Goal: Task Accomplishment & Management: Manage account settings

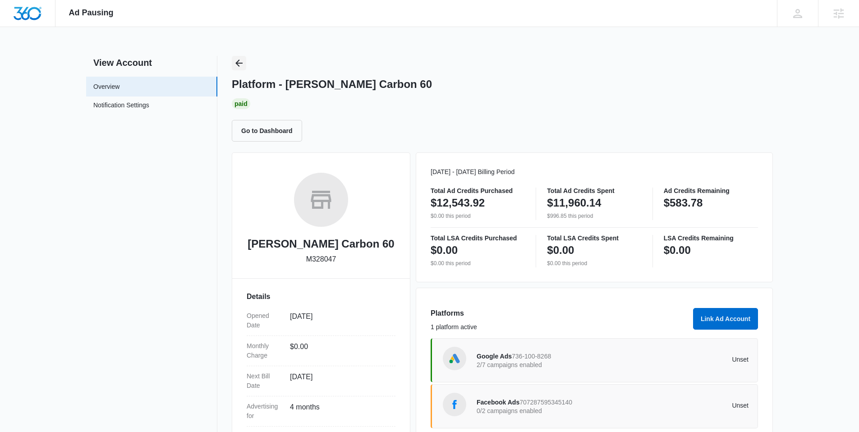
click at [236, 62] on icon "Back" at bounding box center [238, 63] width 7 height 7
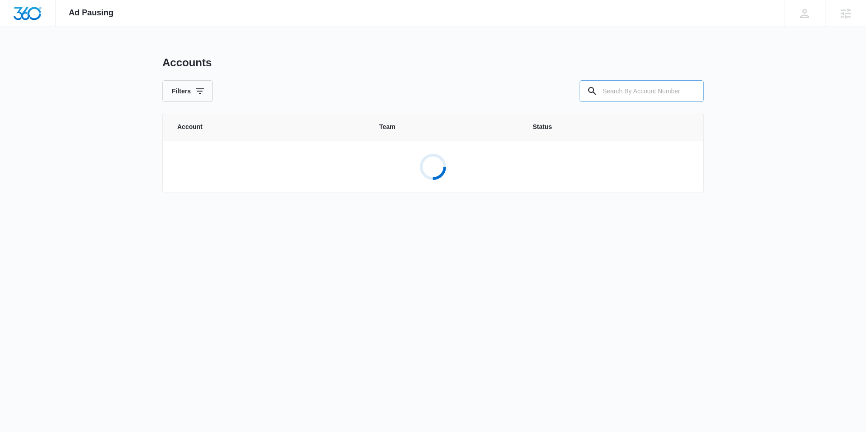
click at [652, 93] on input "text" at bounding box center [642, 91] width 124 height 22
paste input "M323665"
type input "M323665"
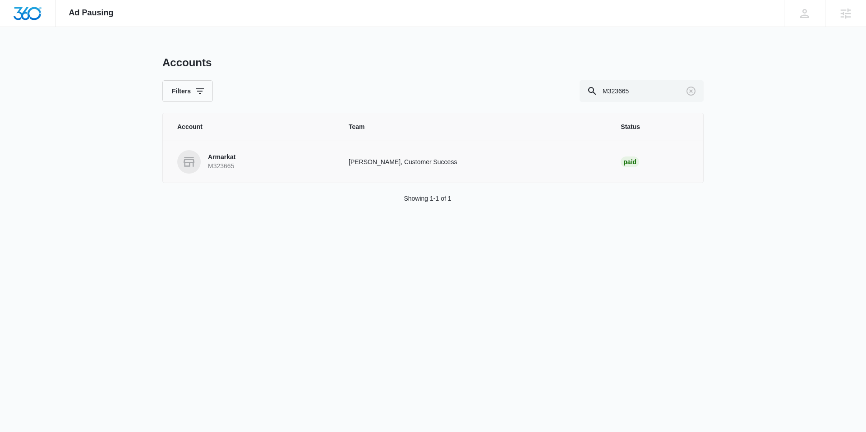
click at [232, 161] on p "Armarkat" at bounding box center [222, 157] width 28 height 9
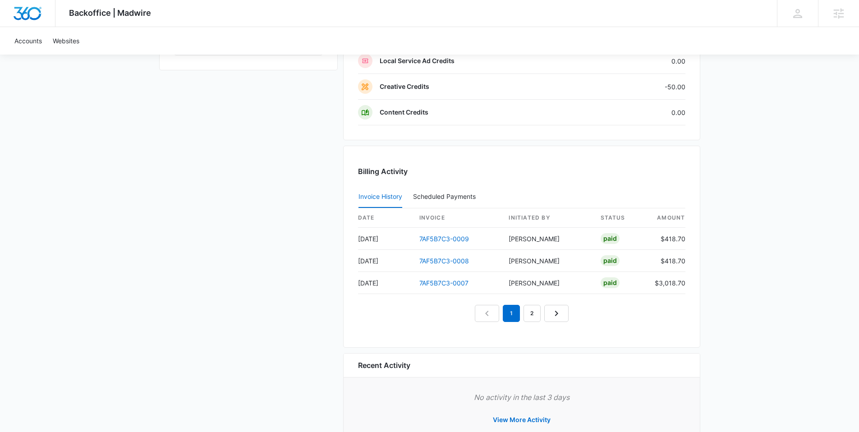
scroll to position [795, 0]
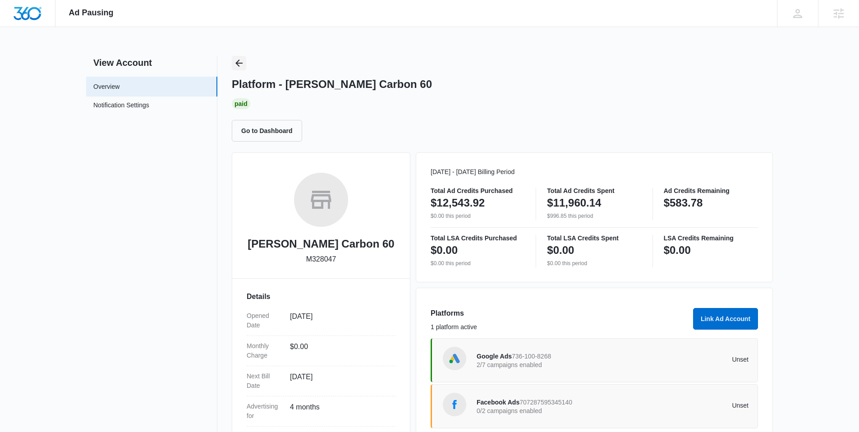
click at [237, 62] on icon "Back" at bounding box center [238, 63] width 7 height 7
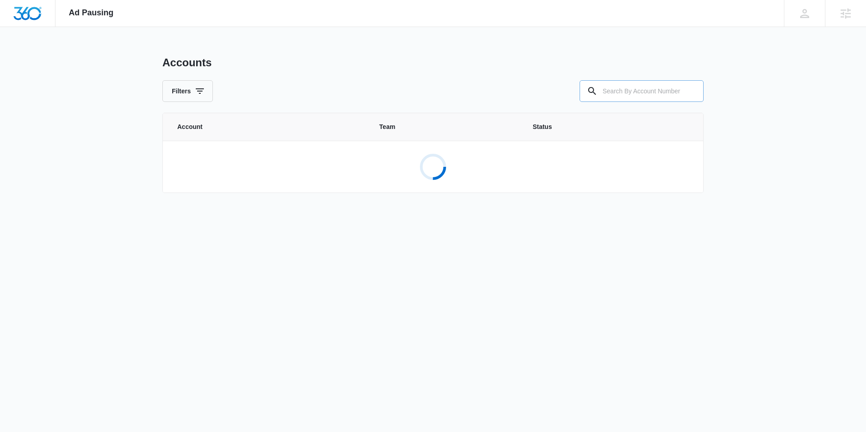
click at [644, 93] on input "text" at bounding box center [642, 91] width 124 height 22
paste input "M323665"
type input "M323665"
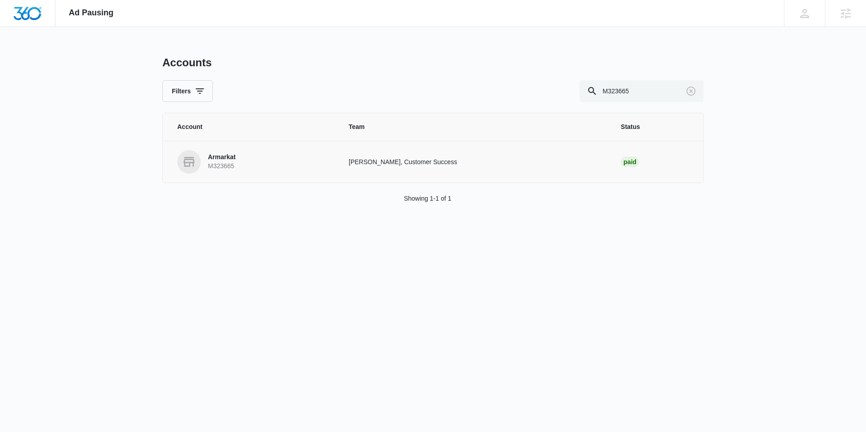
click at [226, 160] on p "Armarkat" at bounding box center [222, 157] width 28 height 9
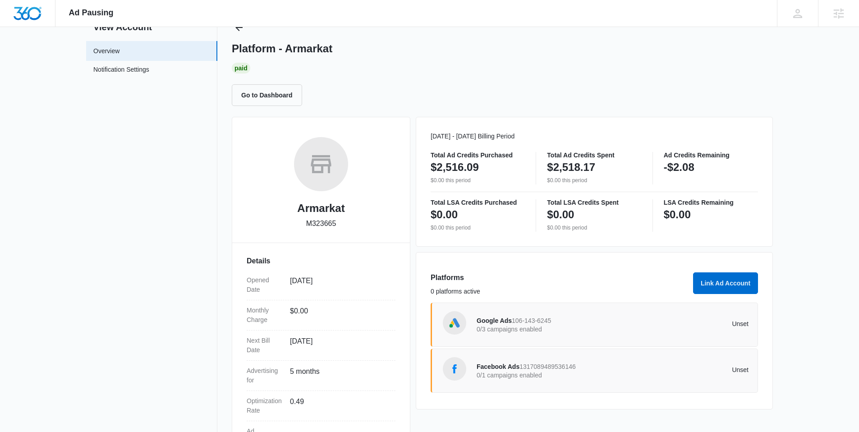
scroll to position [63, 0]
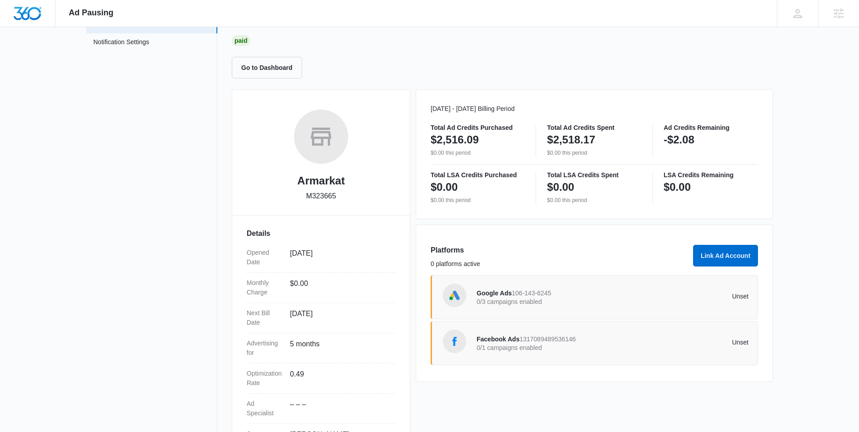
click at [530, 299] on p "0/3 campaigns enabled" at bounding box center [545, 302] width 136 height 6
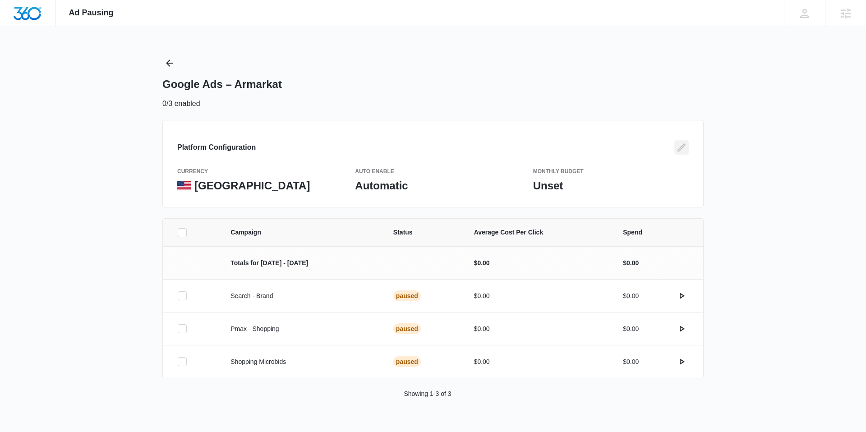
click at [682, 147] on icon "Edit" at bounding box center [681, 147] width 11 height 11
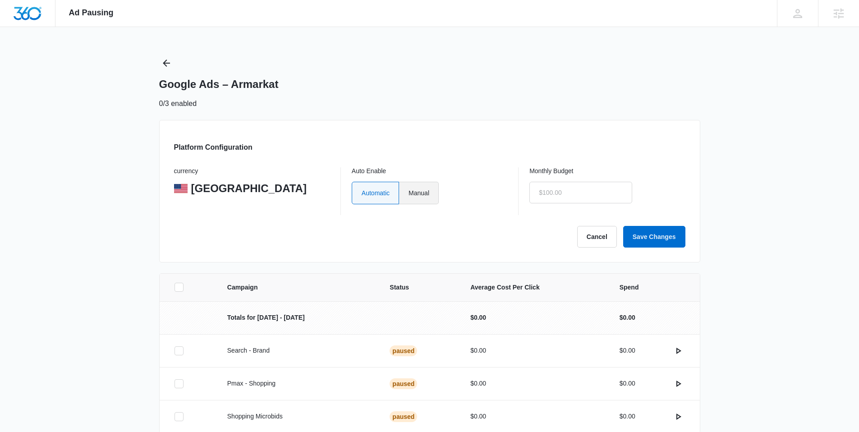
click at [419, 194] on label "Manual" at bounding box center [419, 193] width 40 height 23
click at [409, 193] on input "Manual" at bounding box center [408, 193] width 0 height 0
radio input "true"
click at [577, 187] on input "text" at bounding box center [581, 193] width 103 height 22
type input "$1.00"
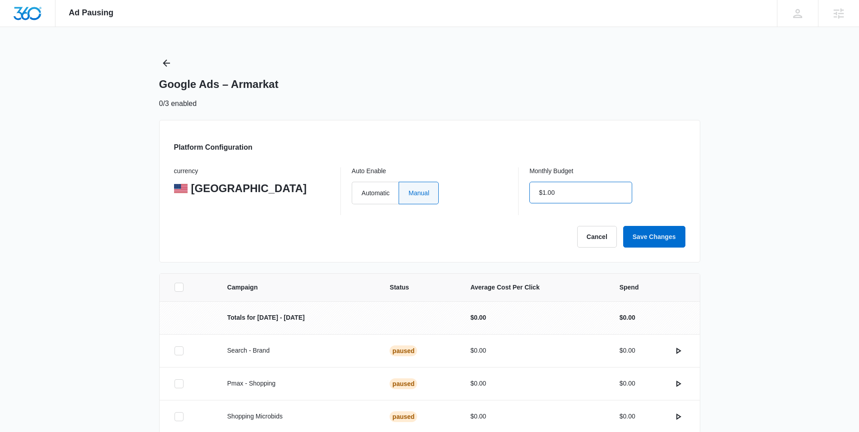
click button "Save Changes" at bounding box center [654, 237] width 62 height 22
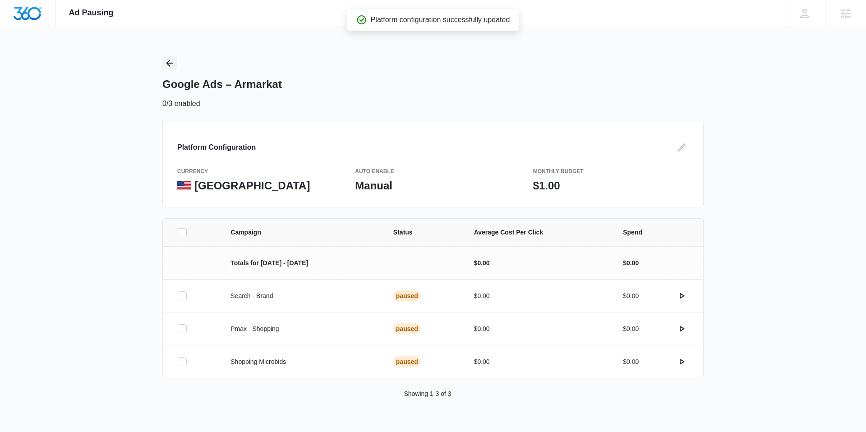
click at [170, 62] on icon "Back" at bounding box center [169, 63] width 11 height 11
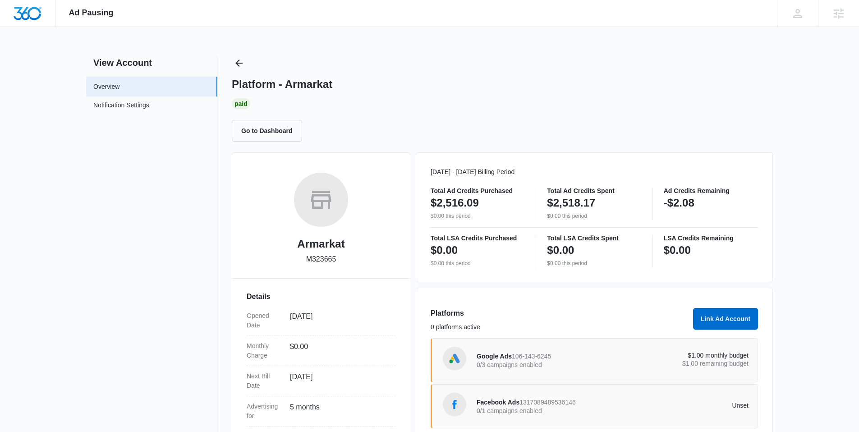
click at [576, 406] on span "1317089489536146" at bounding box center [548, 402] width 56 height 7
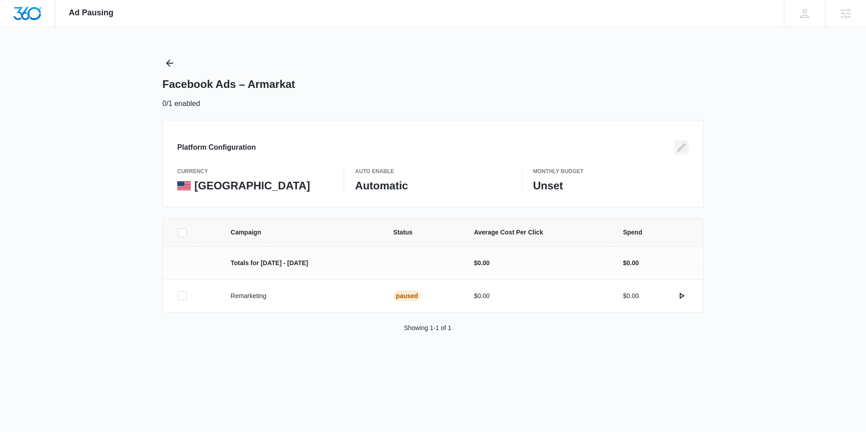
click at [681, 146] on icon "Edit" at bounding box center [681, 147] width 11 height 11
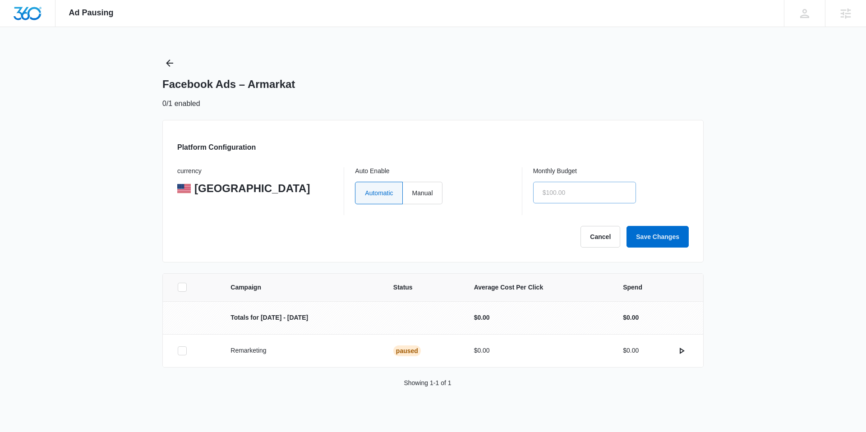
click at [436, 193] on label "Manual" at bounding box center [423, 193] width 40 height 23
click at [412, 193] on input "Manual" at bounding box center [412, 193] width 0 height 0
radio input "true"
click at [585, 194] on input "text" at bounding box center [584, 193] width 103 height 22
type input "$1.00"
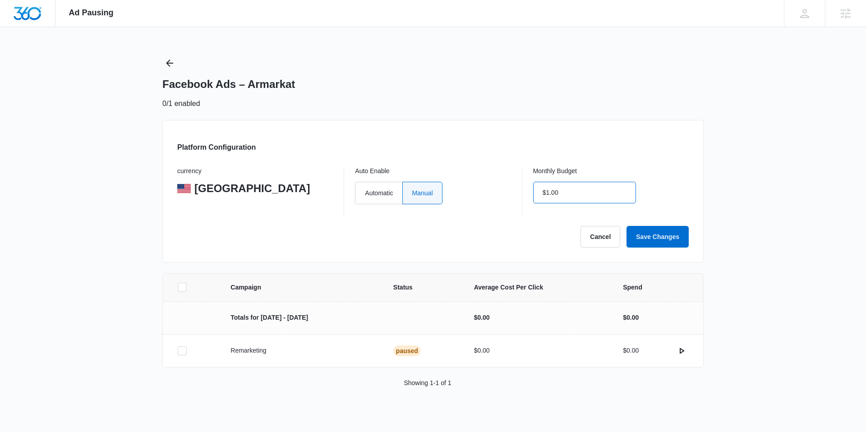
click button "Save Changes" at bounding box center [658, 237] width 62 height 22
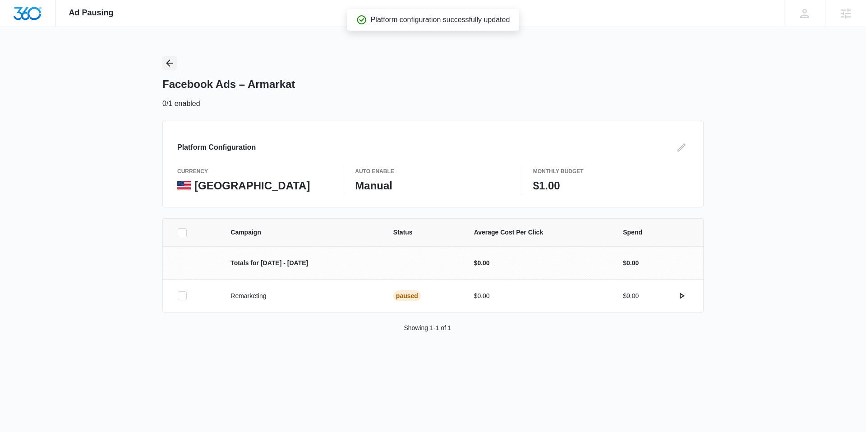
click at [167, 60] on icon "Back" at bounding box center [169, 63] width 11 height 11
